Goal: Find specific page/section: Find specific page/section

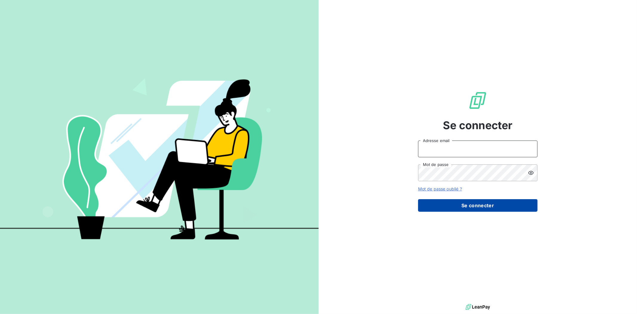
type input "[EMAIL_ADDRESS][DOMAIN_NAME]"
click at [481, 204] on button "Se connecter" at bounding box center [478, 205] width 120 height 13
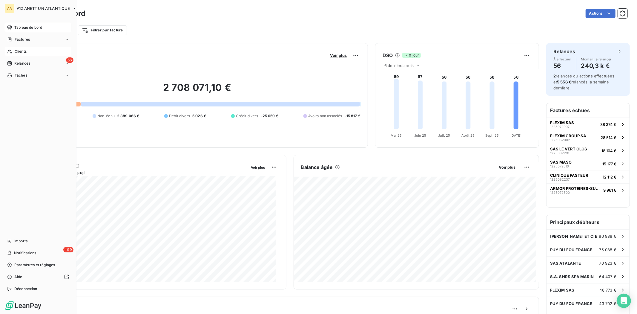
click at [16, 50] on span "Clients" at bounding box center [21, 51] width 12 height 5
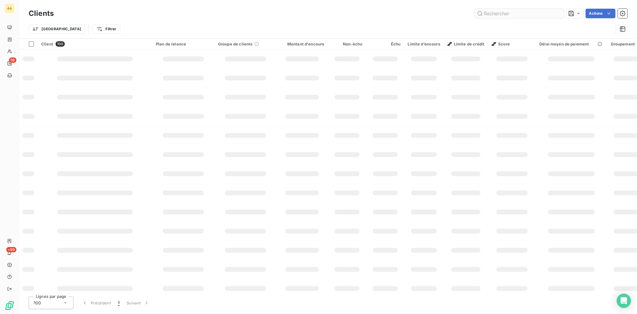
click at [521, 16] on input "text" at bounding box center [520, 14] width 90 height 10
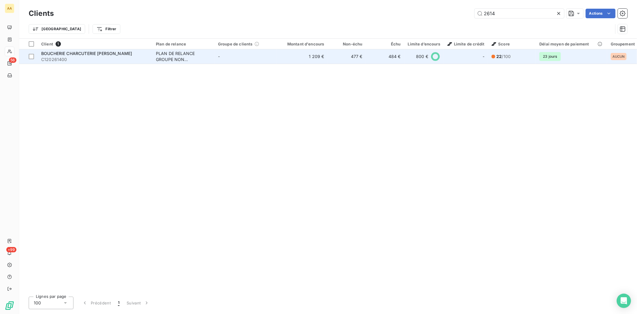
type input "2614"
click at [57, 60] on span "C120261400" at bounding box center [95, 59] width 108 height 6
